Goal: Information Seeking & Learning: Learn about a topic

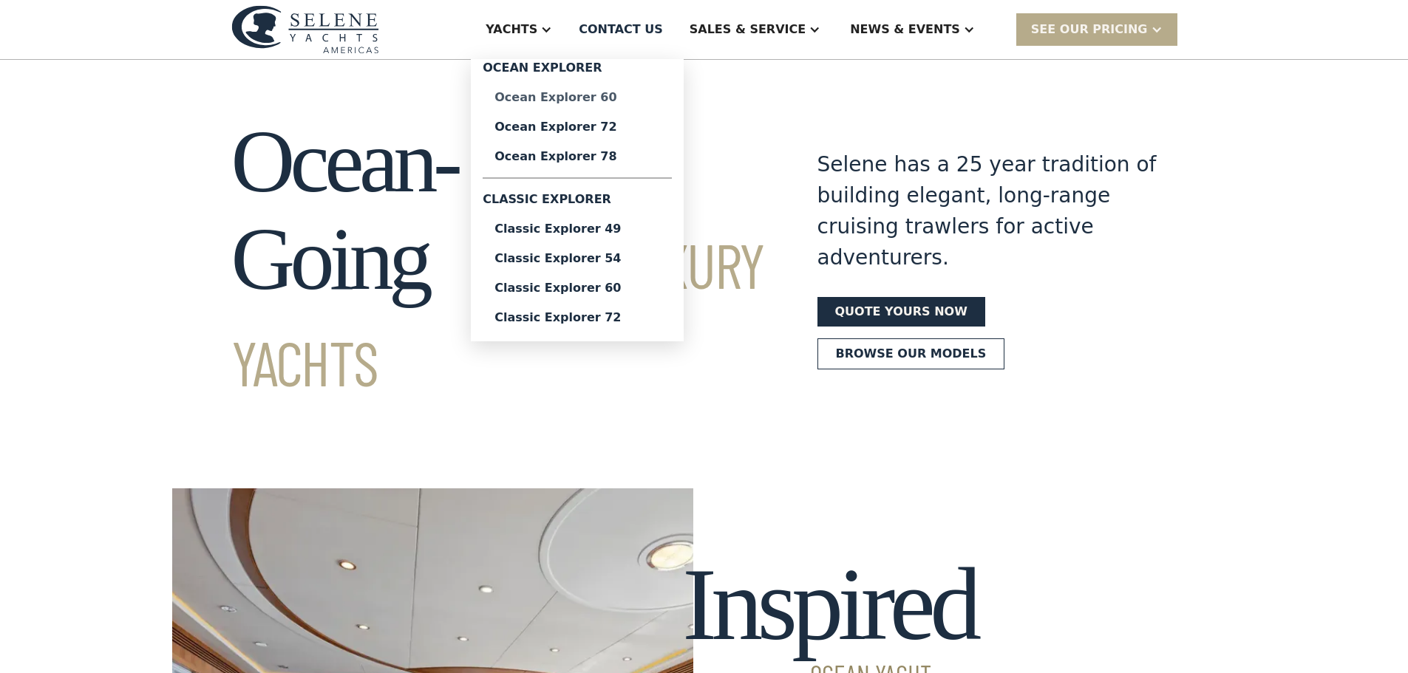
click at [596, 101] on div "Ocean Explorer 60" at bounding box center [578, 98] width 166 height 12
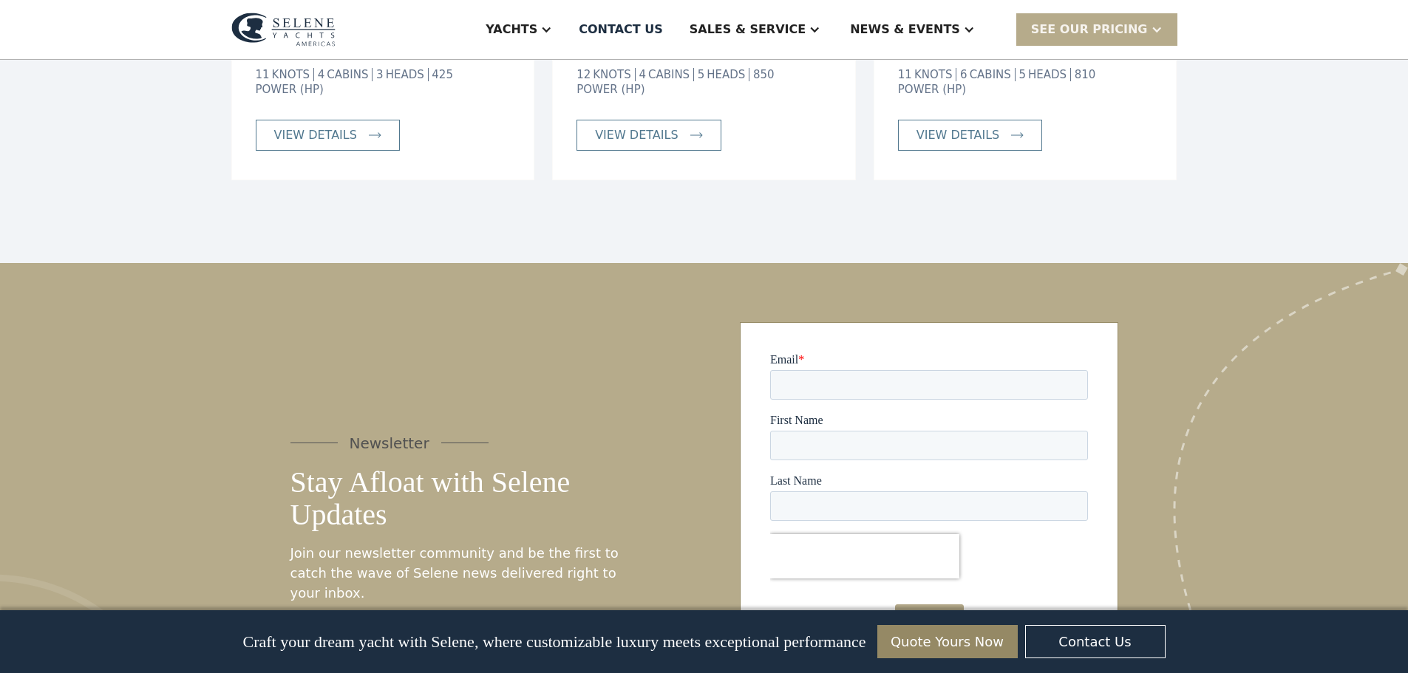
scroll to position [4563, 0]
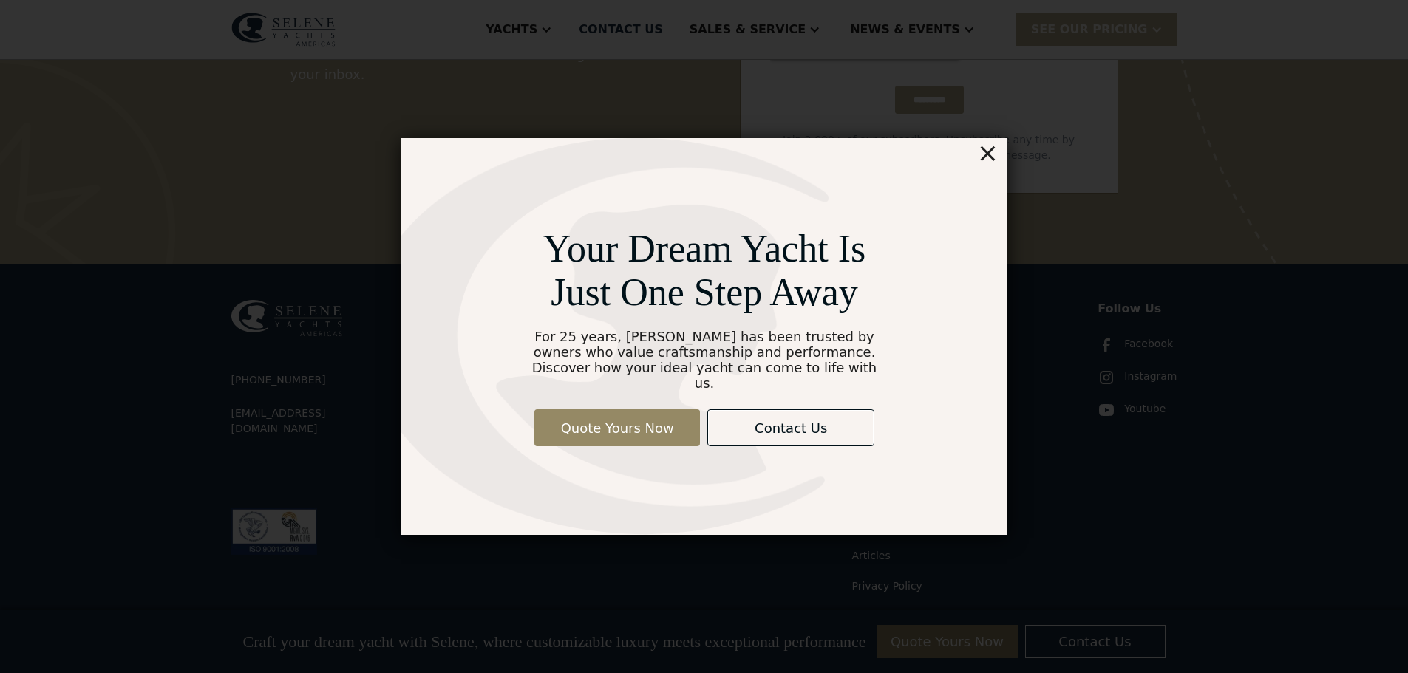
click at [994, 168] on div "×" at bounding box center [987, 153] width 21 height 30
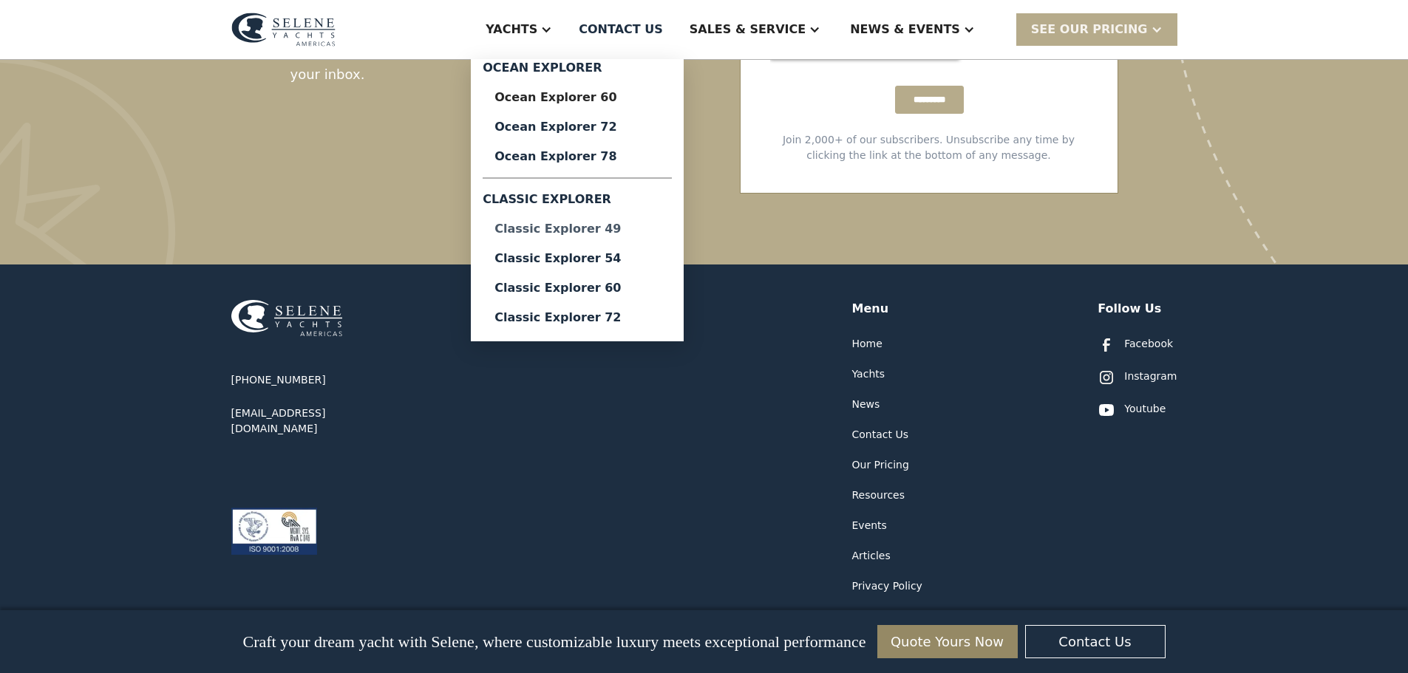
click at [654, 233] on div "Classic Explorer 49" at bounding box center [578, 229] width 166 height 12
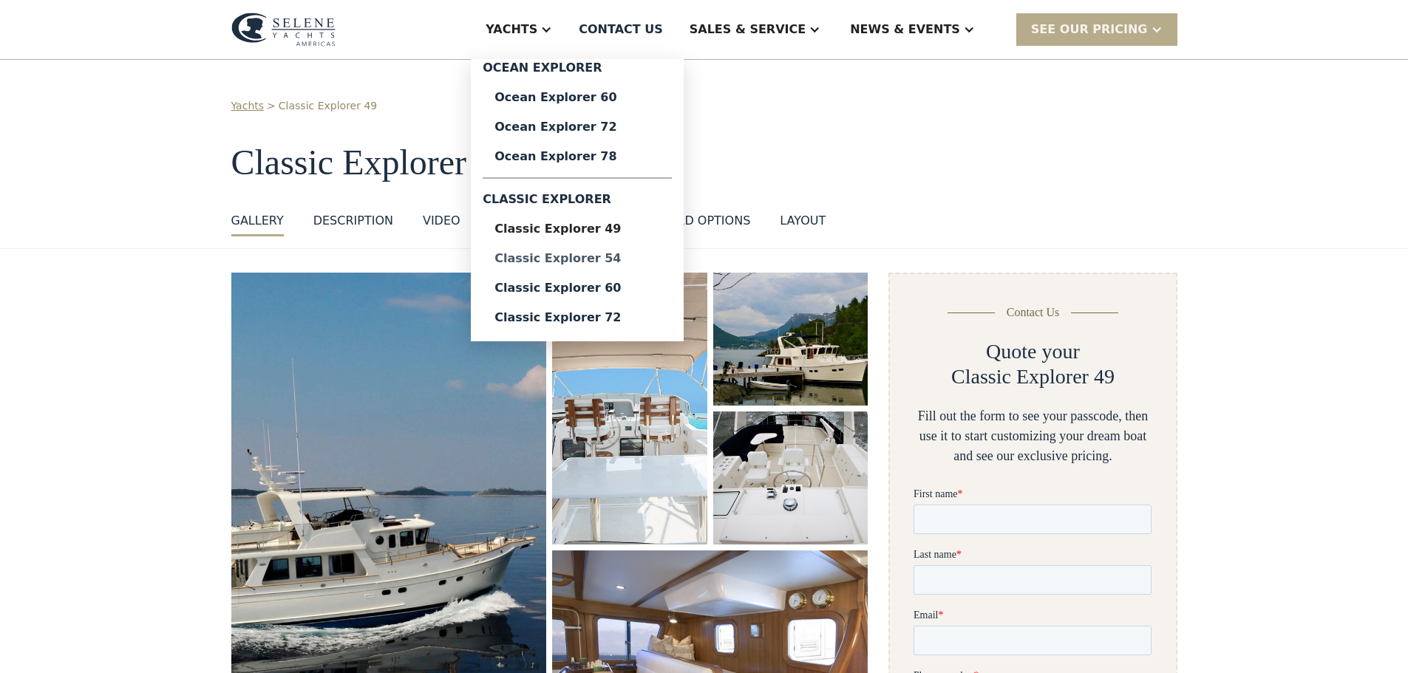
click at [654, 253] on div "Classic Explorer 54" at bounding box center [578, 259] width 166 height 12
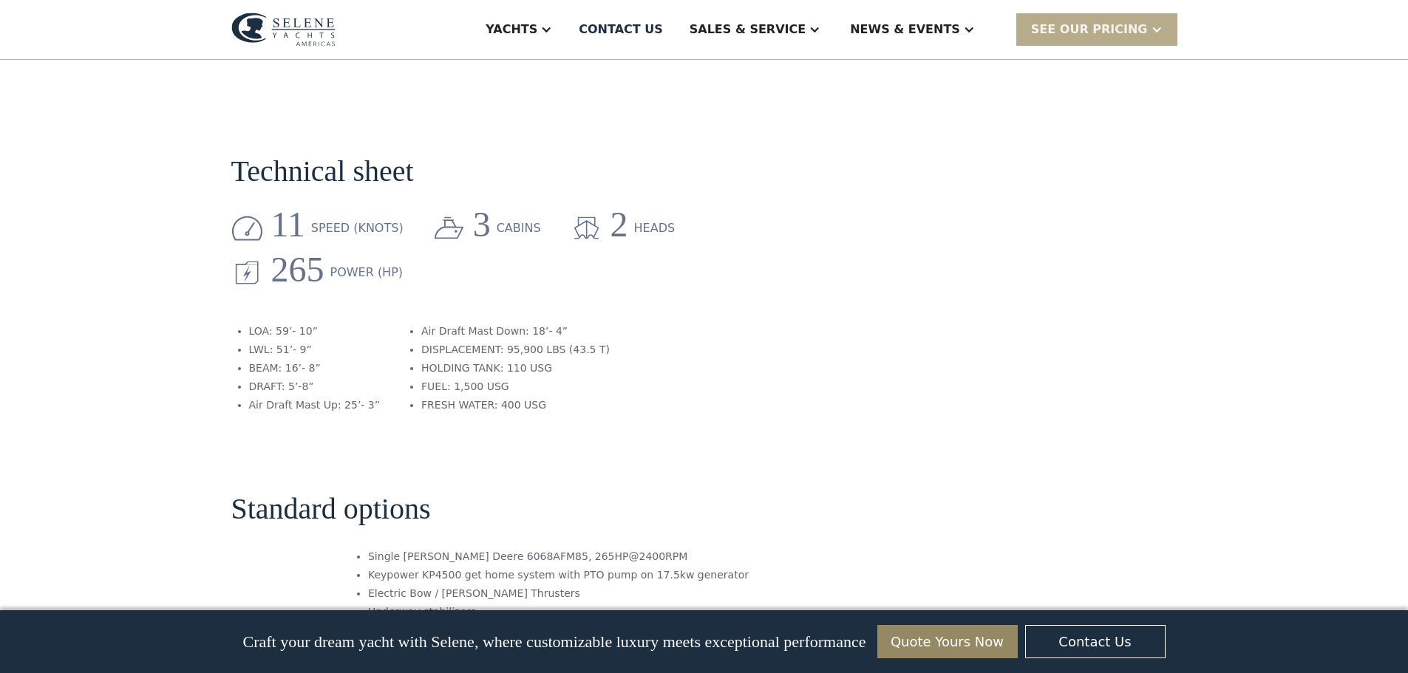
scroll to position [1774, 0]
